Goal: Task Accomplishment & Management: Complete application form

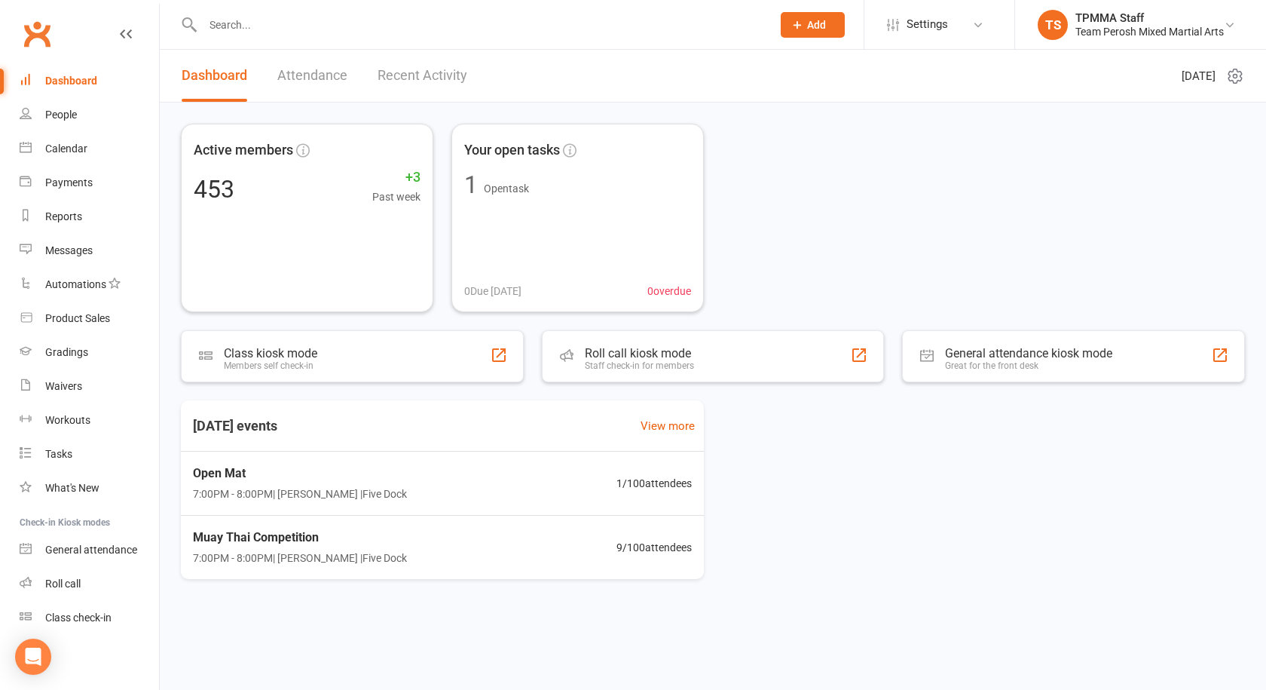
click at [254, 23] on input "text" at bounding box center [479, 24] width 563 height 21
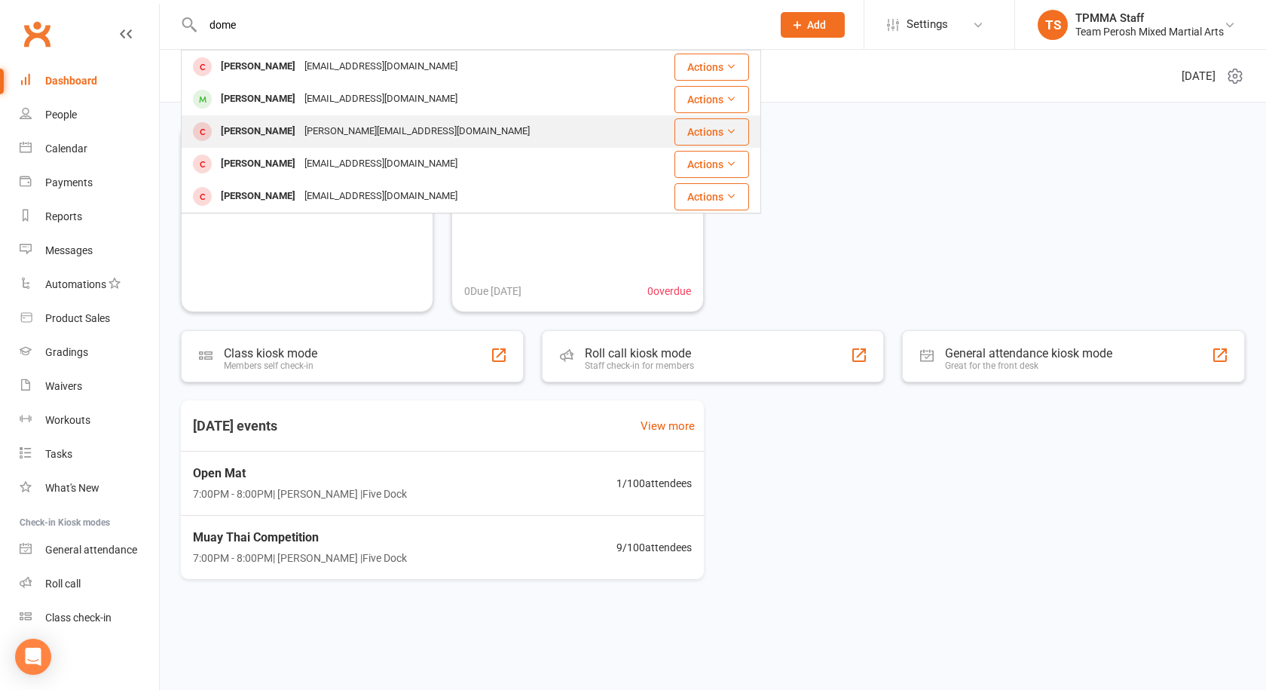
type input "dome"
click at [308, 126] on div "[PERSON_NAME][EMAIL_ADDRESS][DOMAIN_NAME]" at bounding box center [417, 132] width 234 height 22
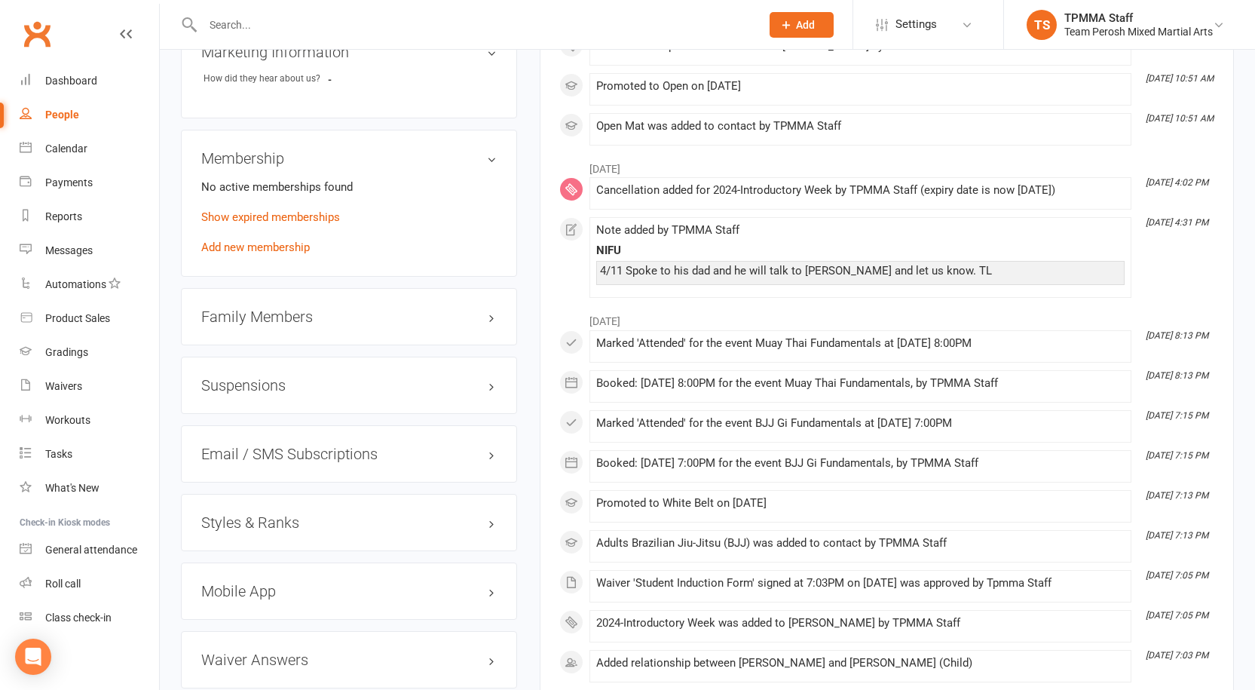
scroll to position [990, 0]
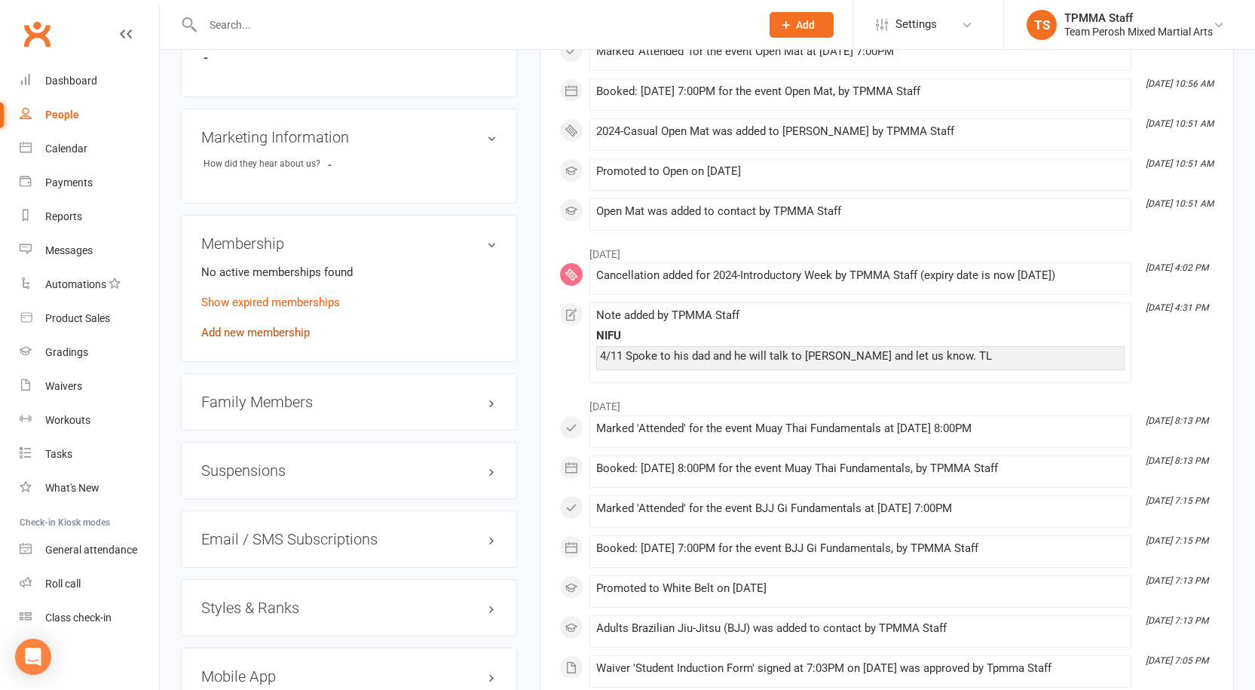
click at [239, 326] on link "Add new membership" at bounding box center [255, 333] width 109 height 14
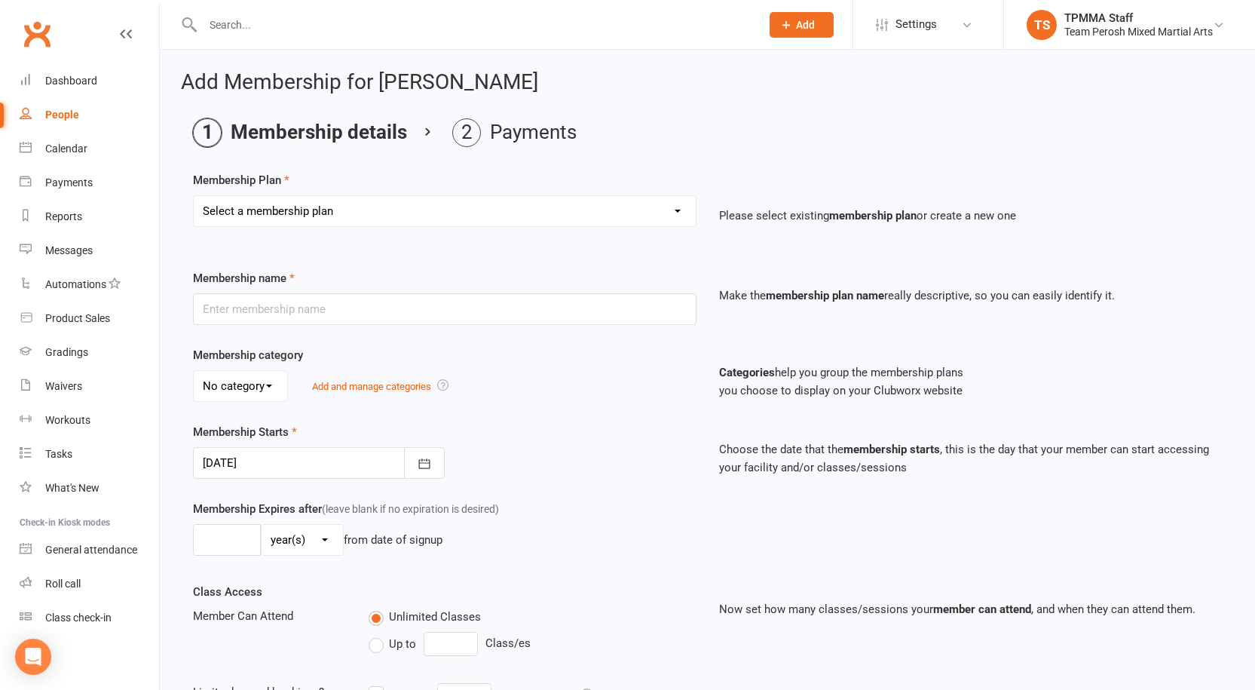
click at [675, 211] on select "Select a membership plan Create new Membership Plan 2008-DD-1S 2008-DD-2S 2008-…" at bounding box center [445, 211] width 502 height 30
select select "34"
click at [194, 196] on select "Select a membership plan Create new Membership Plan 2008-DD-1S 2008-DD-2S 2008-…" at bounding box center [445, 211] width 502 height 30
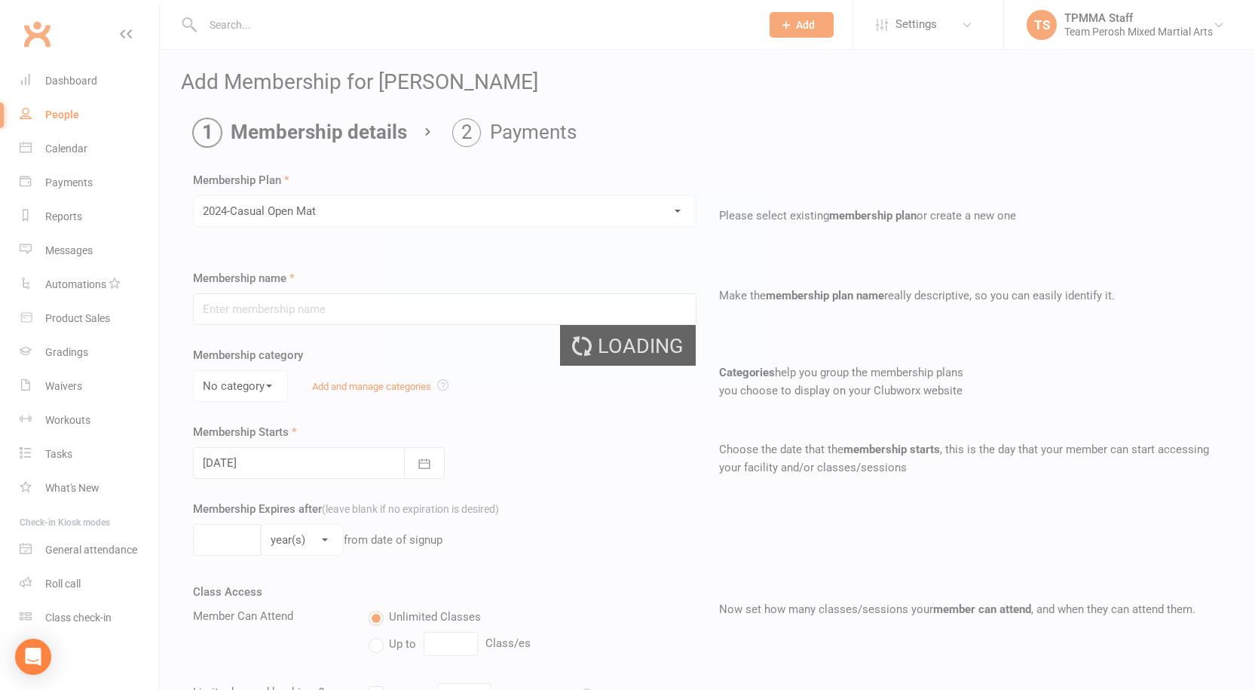
type input "2024-Casual Open Mat"
select select "1"
type input "0"
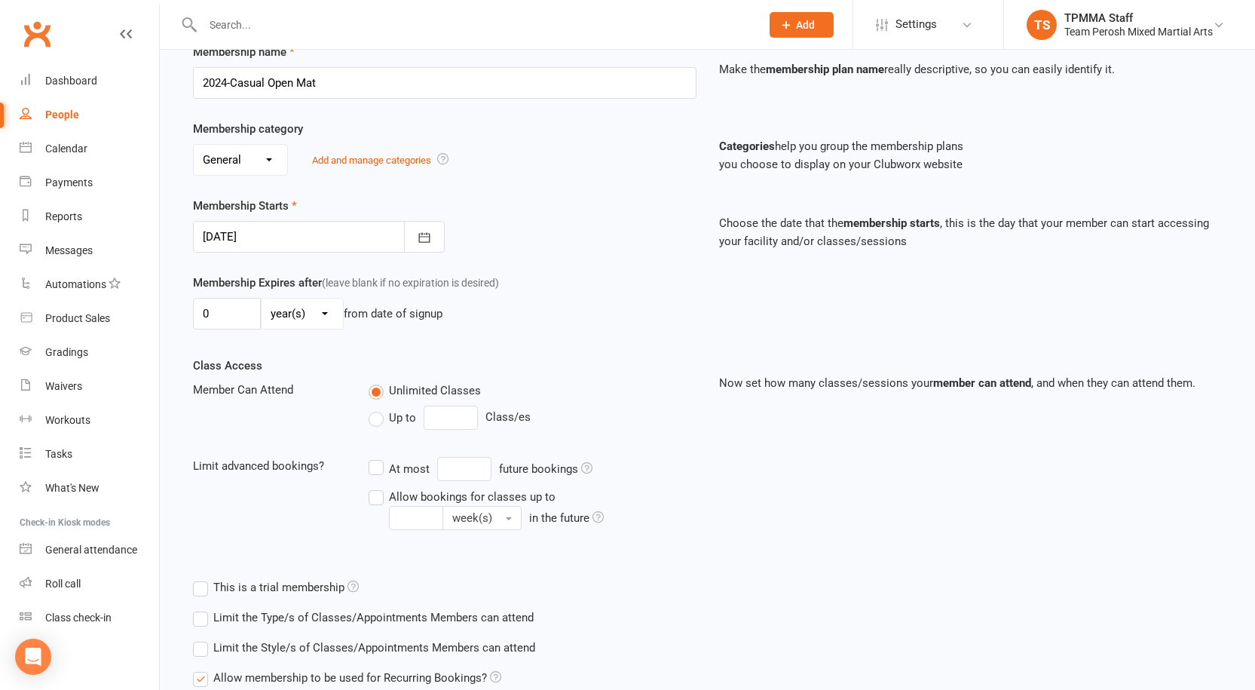
scroll to position [357, 0]
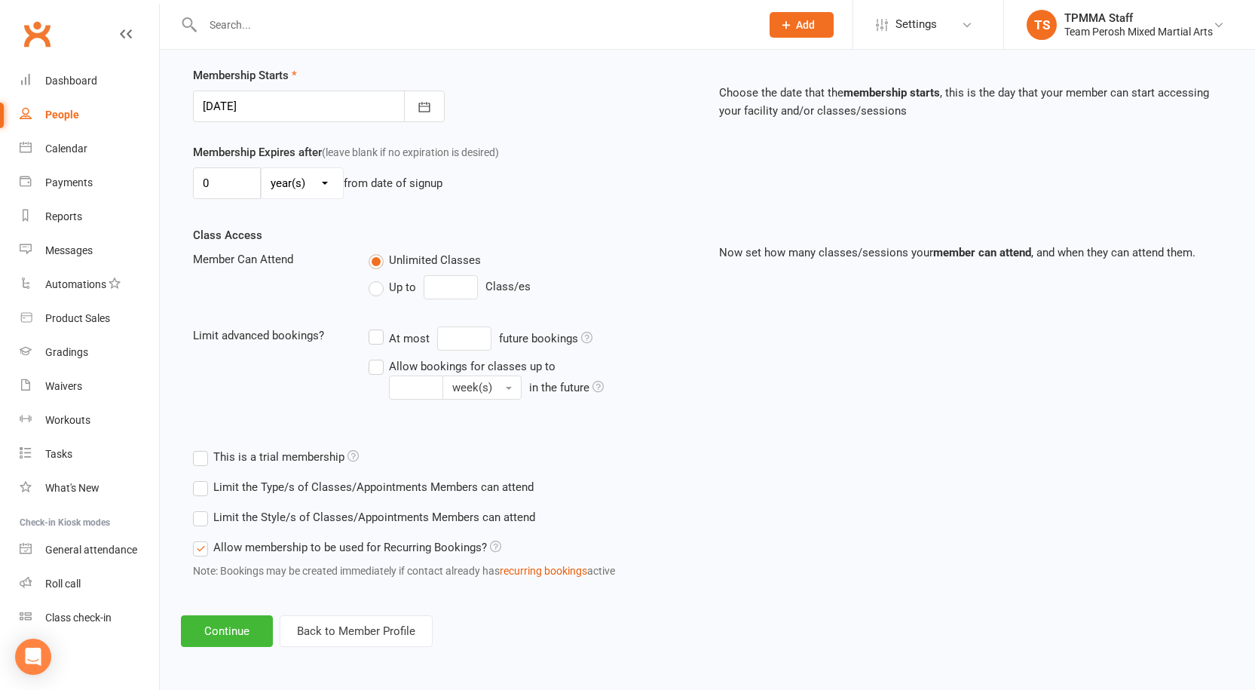
click at [201, 485] on label "Limit the Type/s of Classes/Appointments Members can attend" at bounding box center [363, 487] width 341 height 18
click at [201, 478] on input "Limit the Type/s of Classes/Appointments Members can attend" at bounding box center [198, 478] width 10 height 0
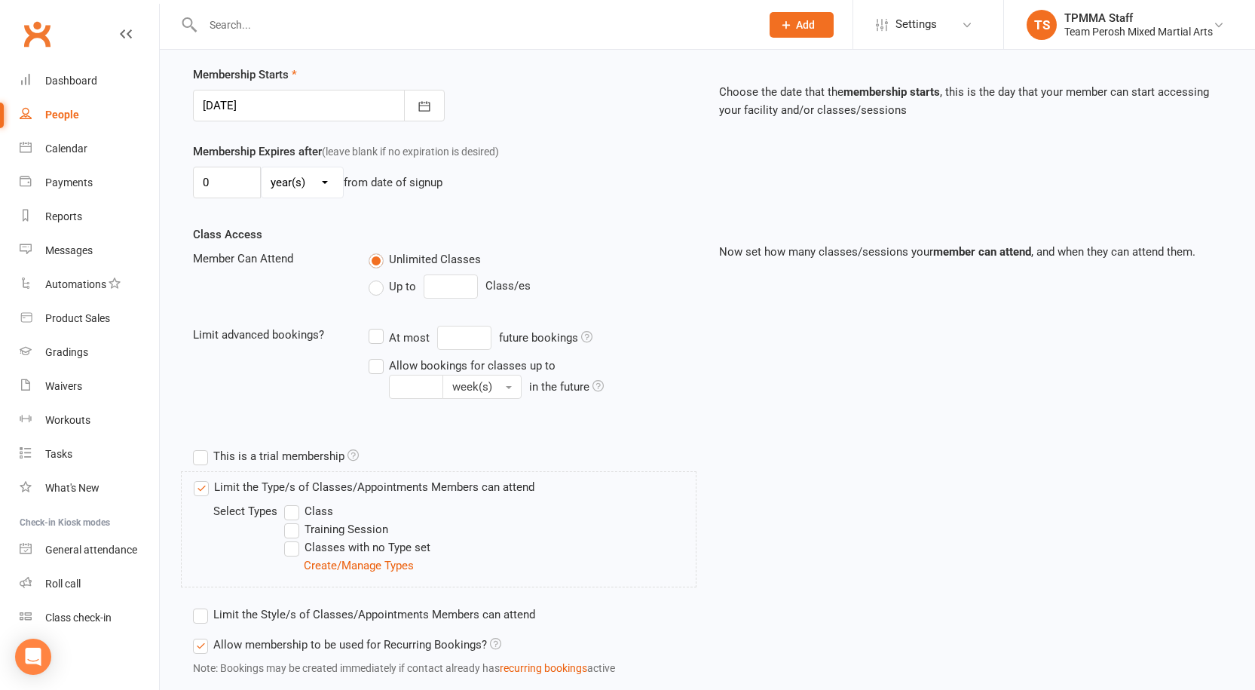
click at [206, 493] on label "Limit the Type/s of Classes/Appointments Members can attend" at bounding box center [364, 487] width 341 height 18
click at [204, 478] on input "Limit the Type/s of Classes/Appointments Members can attend" at bounding box center [199, 478] width 10 height 0
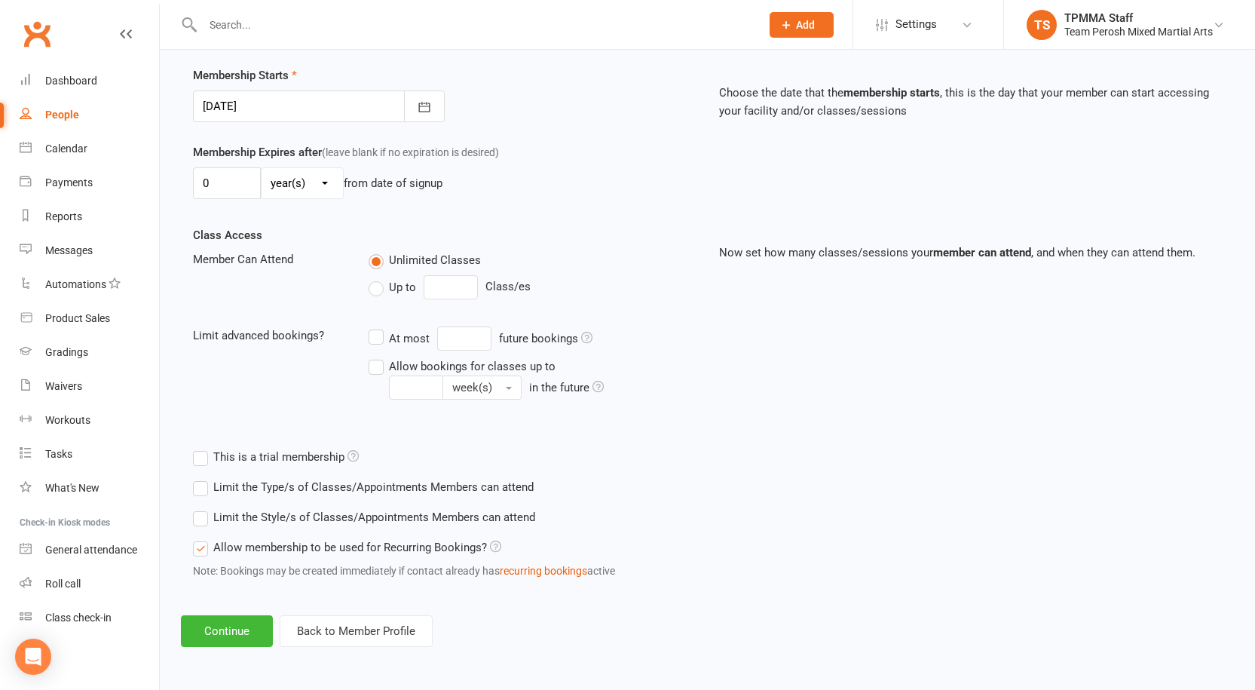
click at [207, 521] on label "Limit the Style/s of Classes/Appointments Members can attend" at bounding box center [364, 517] width 342 height 18
click at [203, 508] on input "Limit the Style/s of Classes/Appointments Members can attend" at bounding box center [198, 508] width 10 height 0
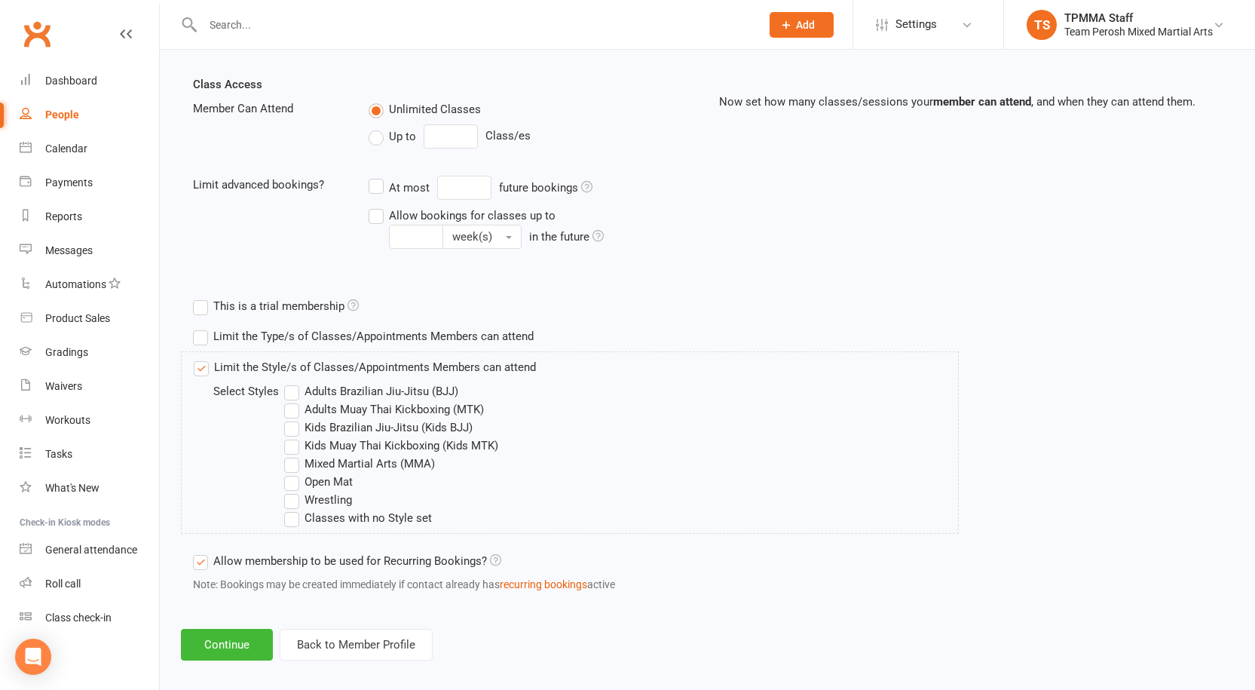
scroll to position [508, 0]
click at [292, 483] on label "Open Mat" at bounding box center [318, 481] width 69 height 18
click at [292, 472] on input "Open Mat" at bounding box center [289, 472] width 10 height 0
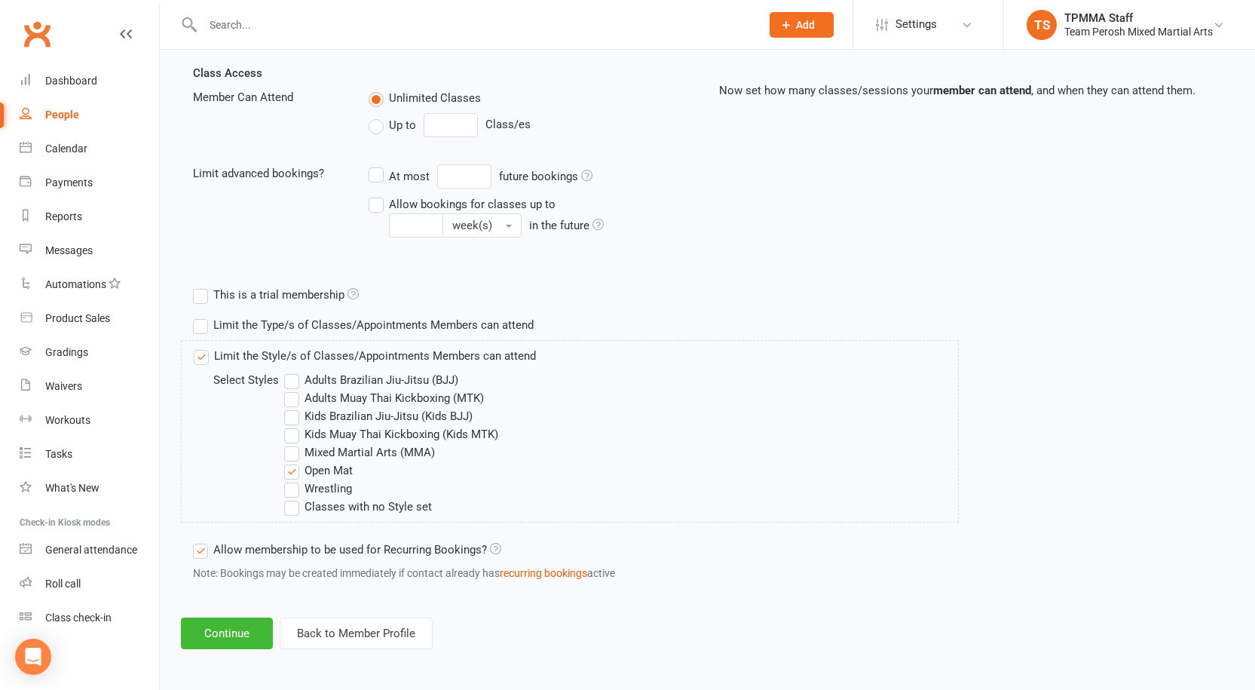
scroll to position [522, 0]
click at [222, 630] on button "Continue" at bounding box center [227, 631] width 92 height 32
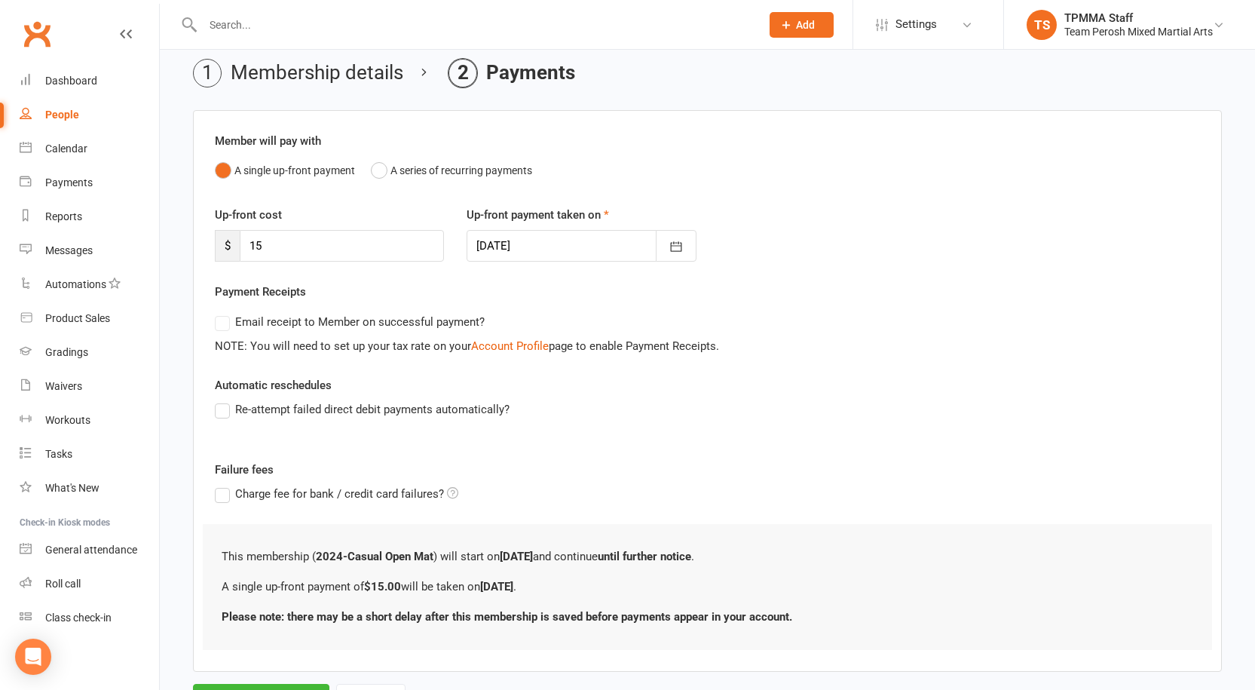
scroll to position [131, 0]
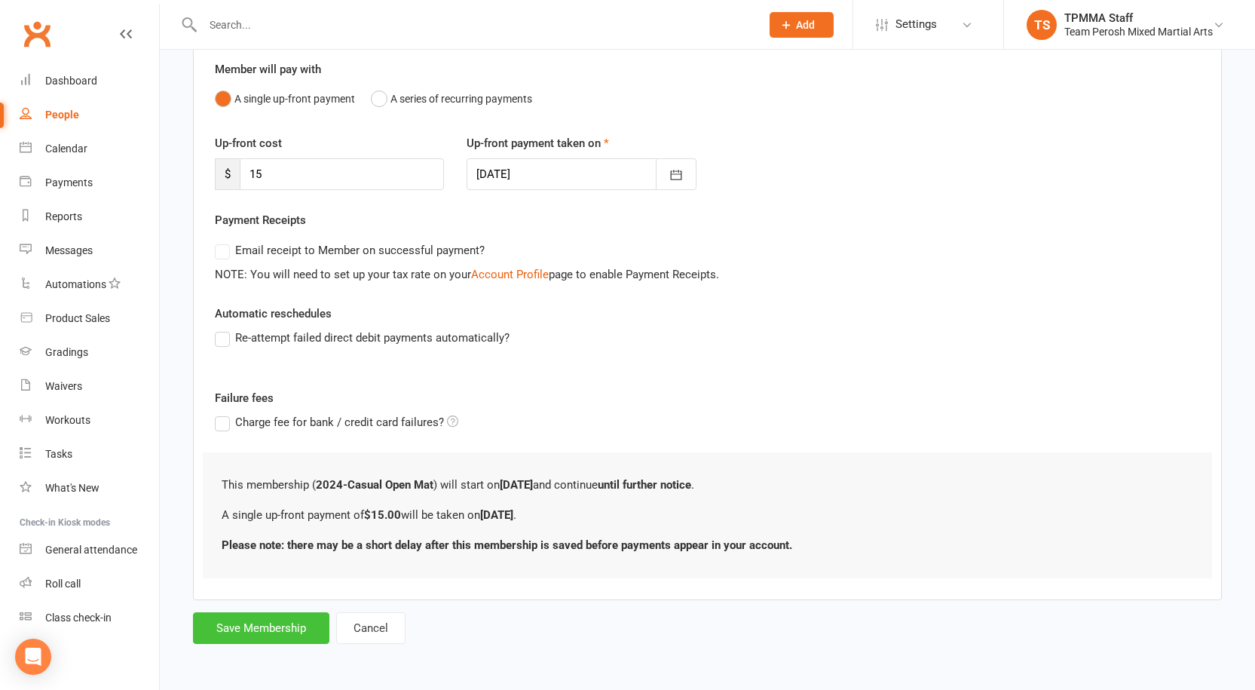
click at [265, 631] on button "Save Membership" at bounding box center [261, 628] width 136 height 32
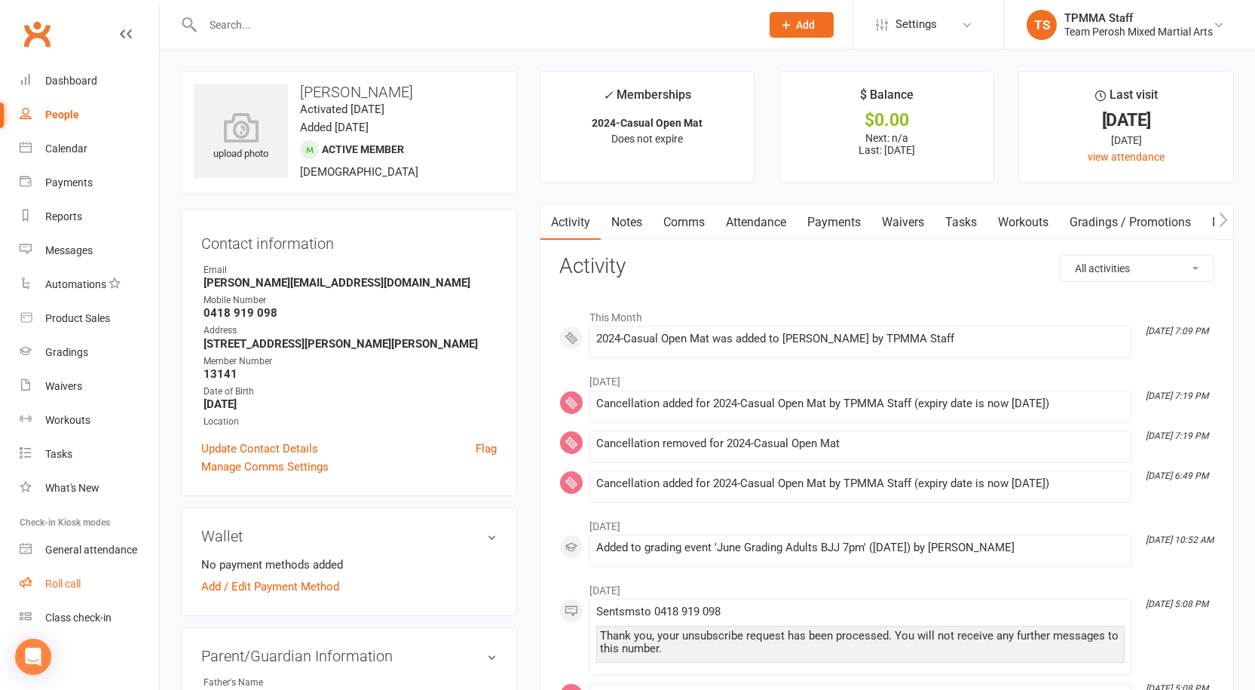
click at [78, 583] on div "Roll call" at bounding box center [62, 583] width 35 height 12
